Goal: Check status: Check status

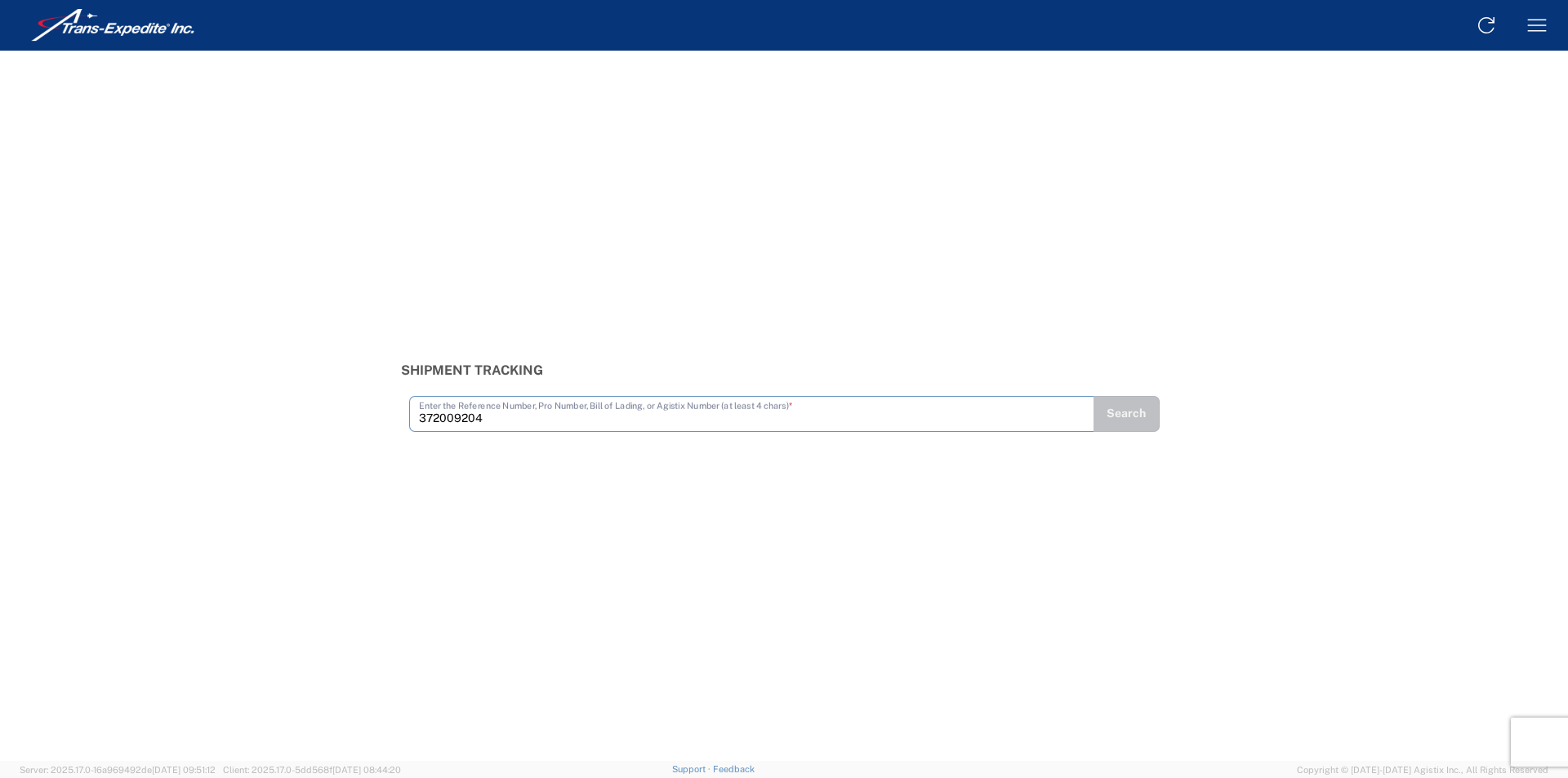
type input "372009204"
type input "372009235"
type input "372009240"
type input "372009242"
type input "375032600"
